Goal: Task Accomplishment & Management: Use online tool/utility

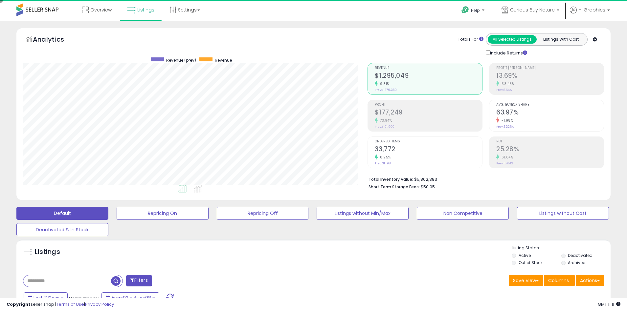
scroll to position [135, 345]
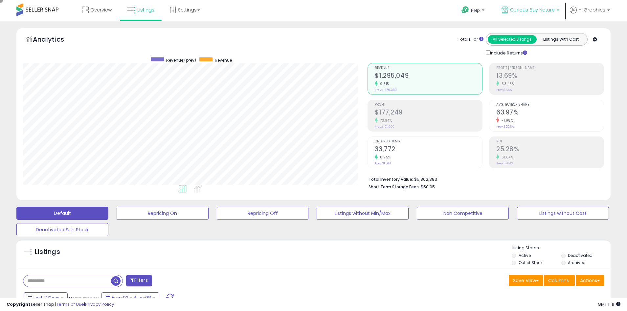
click at [533, 10] on span "Curious Buy Nature" at bounding box center [532, 10] width 45 height 7
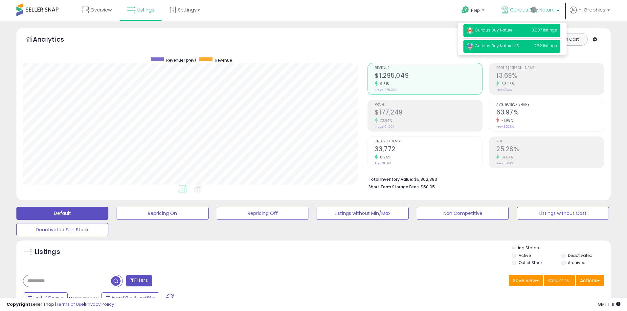
click at [513, 47] on span "Curious Buy Nature US" at bounding box center [493, 46] width 52 height 6
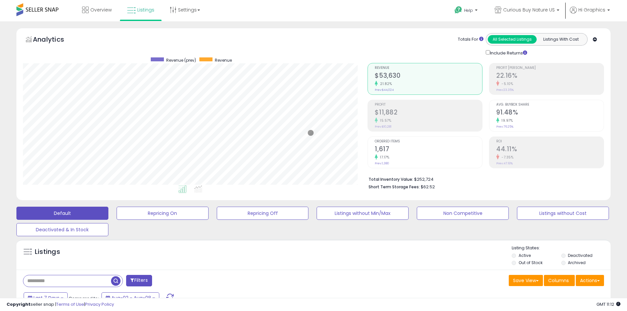
scroll to position [142, 0]
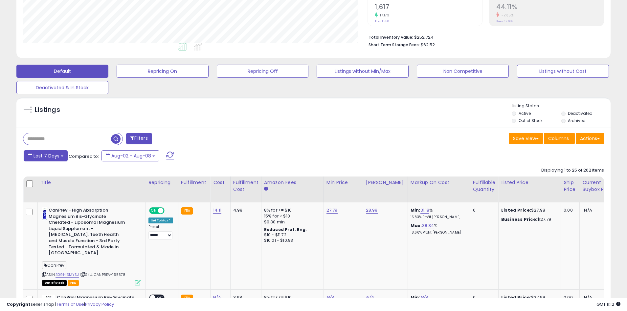
click at [45, 156] on span "Last 7 Days" at bounding box center [46, 156] width 26 height 7
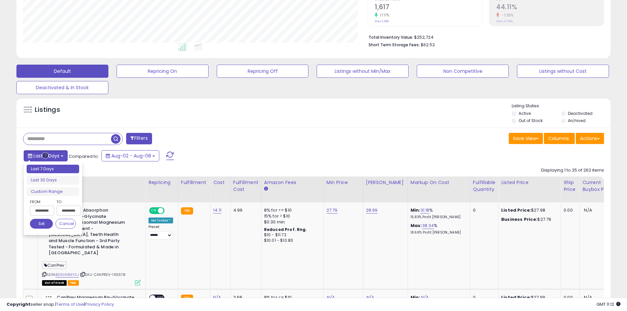
type input "**********"
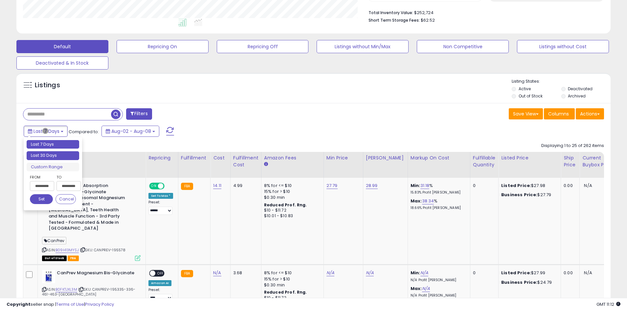
click at [53, 156] on li "Last 30 Days" at bounding box center [53, 155] width 53 height 9
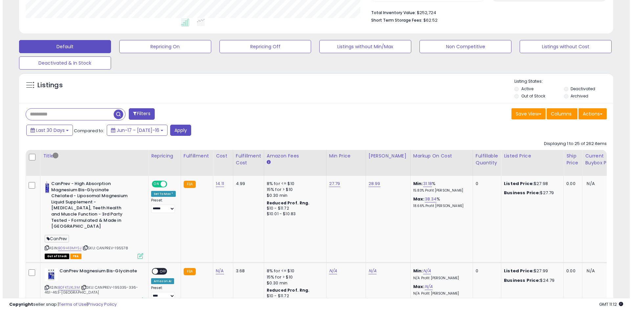
scroll to position [125, 0]
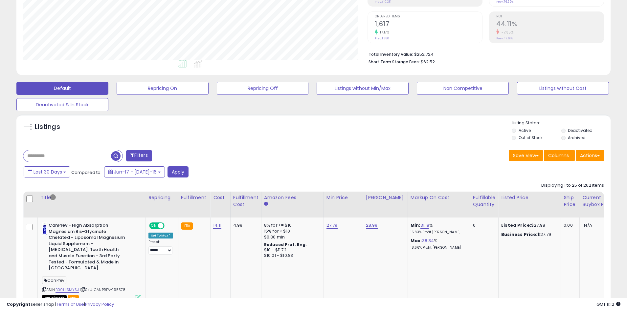
click at [140, 156] on button "Filters" at bounding box center [139, 155] width 26 height 11
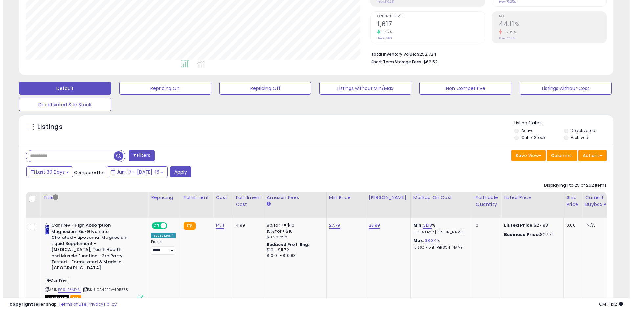
scroll to position [135, 347]
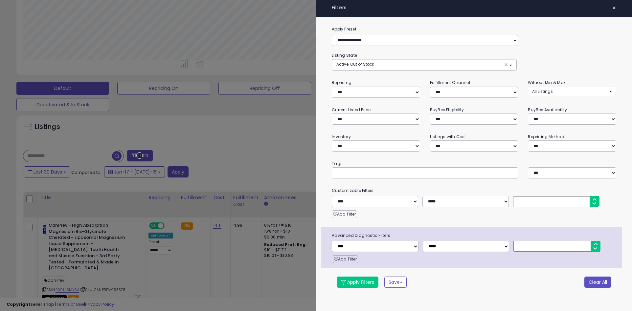
click at [597, 282] on button "Clear All" at bounding box center [597, 282] width 27 height 11
select select "*"
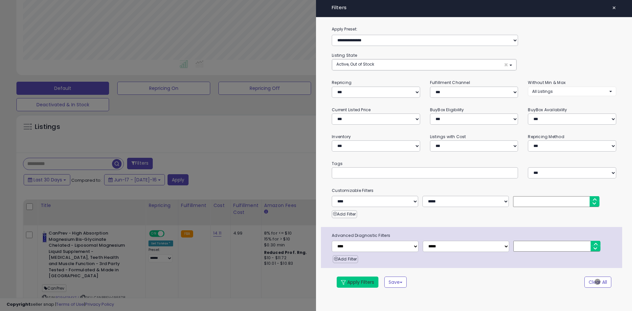
click at [358, 282] on button "Apply Filters" at bounding box center [358, 282] width 42 height 11
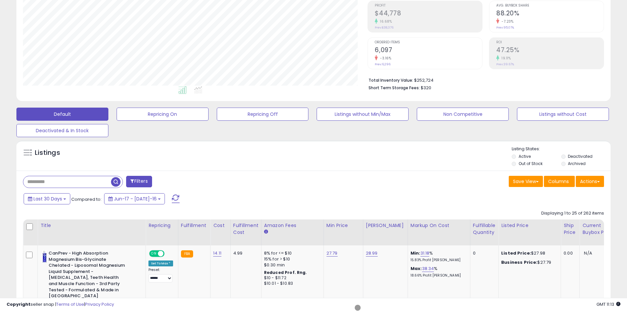
scroll to position [125, 0]
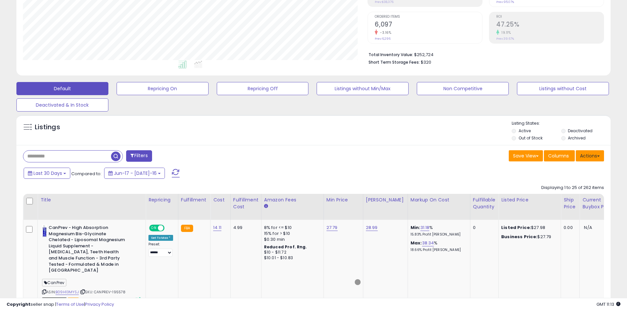
click at [590, 156] on button "Actions" at bounding box center [590, 155] width 28 height 11
click at [563, 198] on link "Export All Columns" at bounding box center [563, 198] width 72 height 10
